Goal: Navigation & Orientation: Find specific page/section

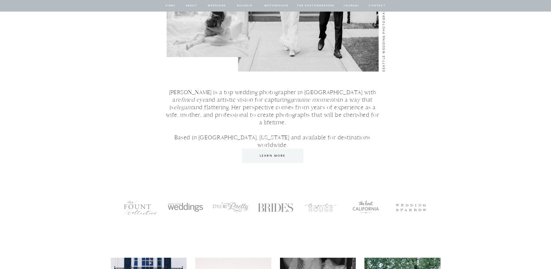
scroll to position [884, 0]
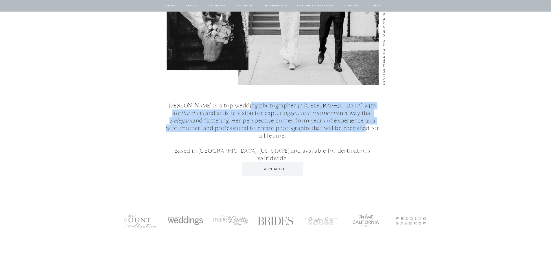
drag, startPoint x: 241, startPoint y: 105, endPoint x: 329, endPoint y: 126, distance: 90.6
click at [329, 126] on p "Jacqueline Benét is a top wedding photographer in Seattle with a refined eye an…" at bounding box center [272, 126] width 217 height 48
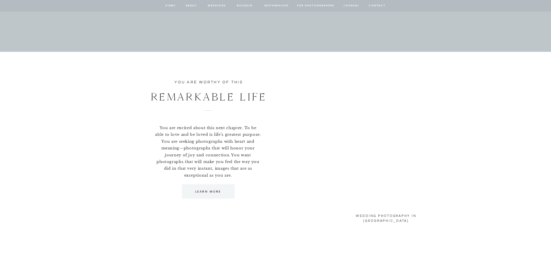
scroll to position [2532, 0]
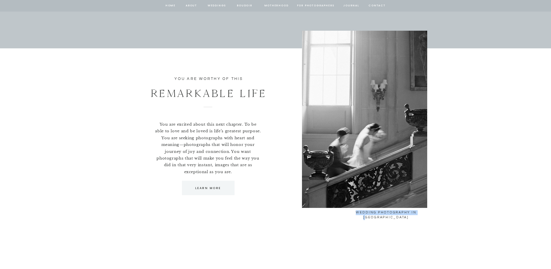
drag, startPoint x: 412, startPoint y: 210, endPoint x: 450, endPoint y: 210, distance: 37.9
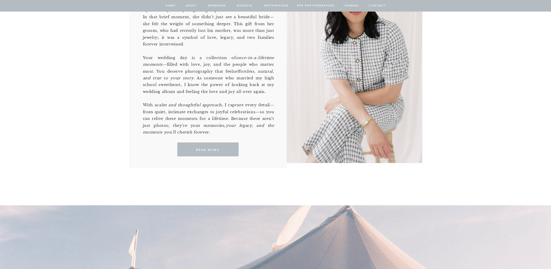
scroll to position [254, 0]
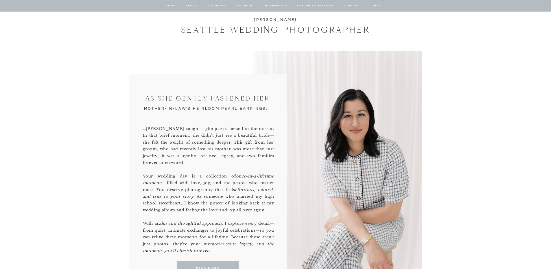
click at [306, 6] on nav "for photographers" at bounding box center [316, 5] width 38 height 5
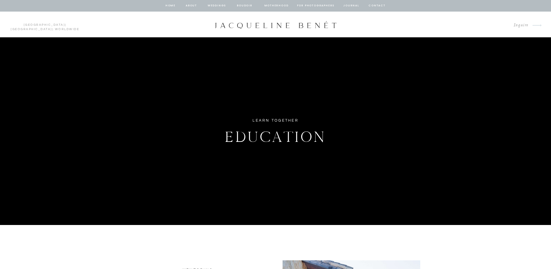
click at [272, 6] on nav "Motherhood" at bounding box center [276, 5] width 24 height 5
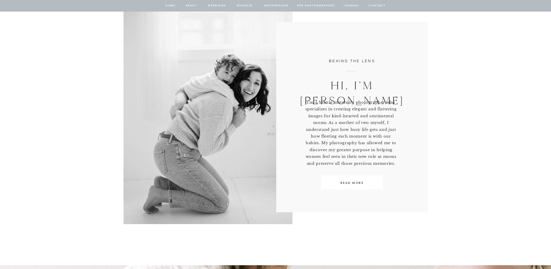
scroll to position [202, 0]
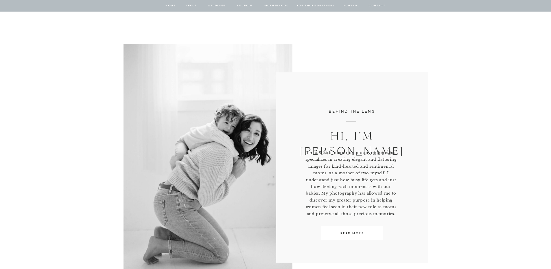
click at [240, 4] on nav "BOUDOIR" at bounding box center [244, 5] width 16 height 5
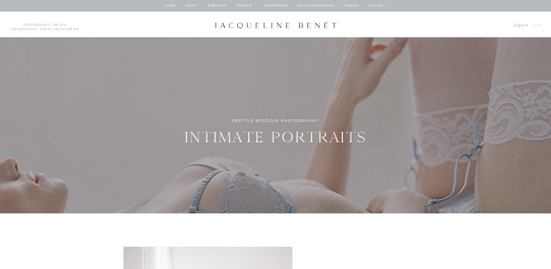
click at [215, 7] on nav "Weddings" at bounding box center [217, 5] width 20 height 5
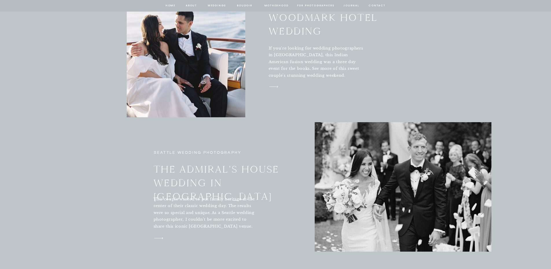
scroll to position [2168, 0]
